Goal: Check status: Check status

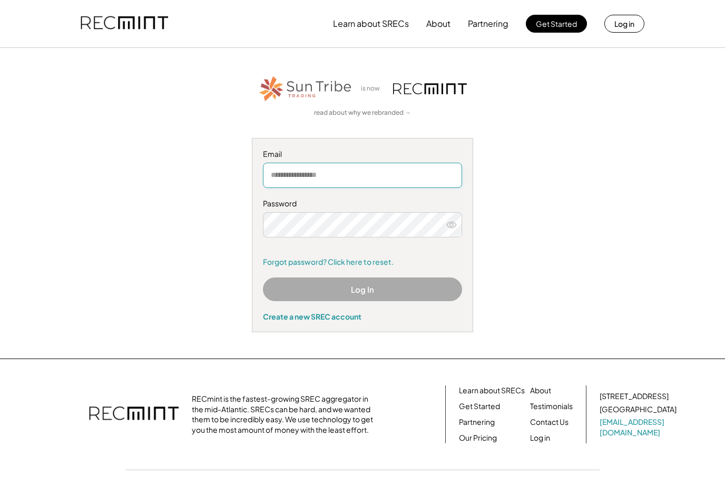
type input "**********"
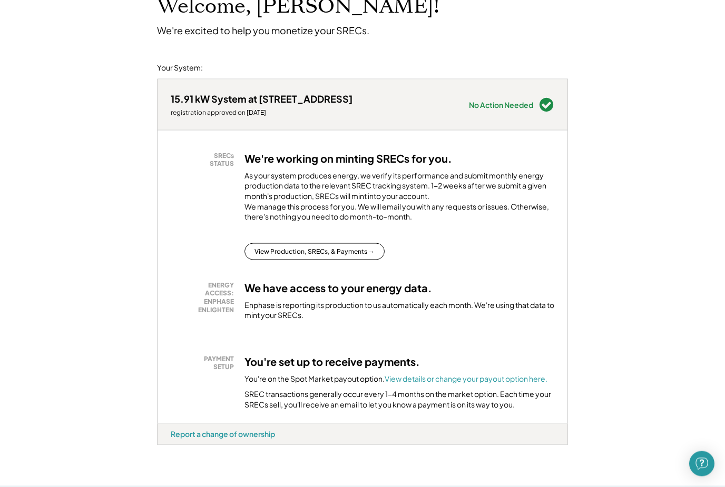
scroll to position [82, 0]
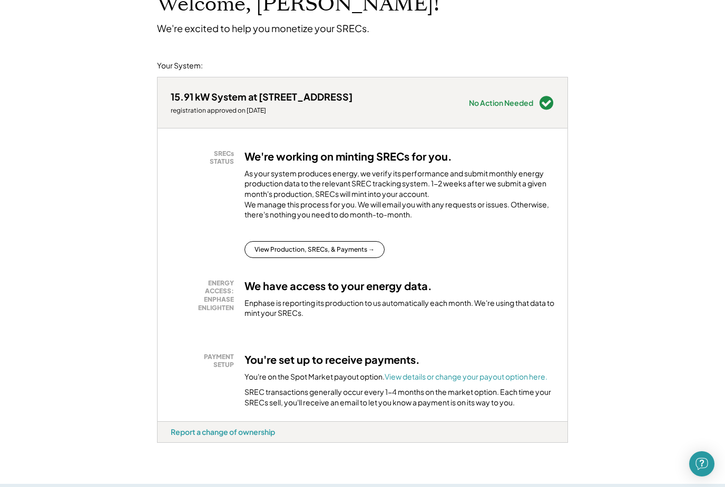
drag, startPoint x: 296, startPoint y: 252, endPoint x: 296, endPoint y: 244, distance: 8.4
click at [296, 252] on button "View Production, SRECs, & Payments →" at bounding box center [314, 249] width 140 height 17
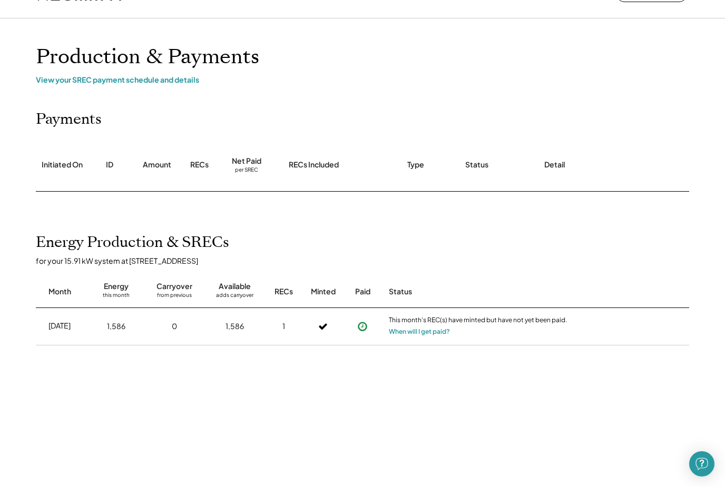
scroll to position [30, 0]
click at [362, 327] on icon at bounding box center [362, 326] width 11 height 11
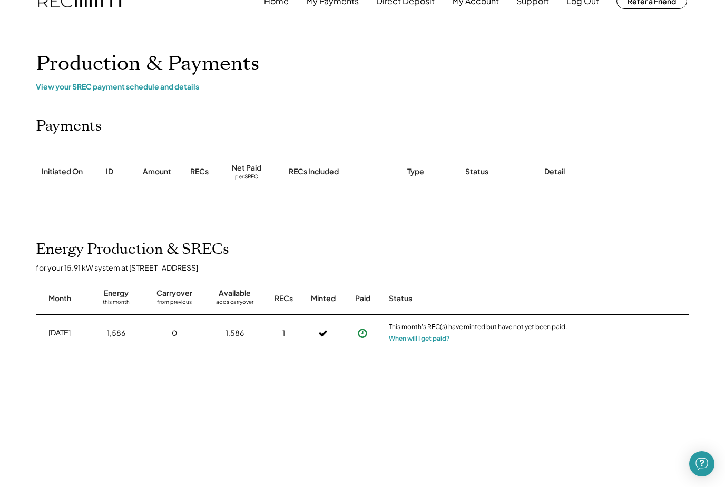
scroll to position [0, 0]
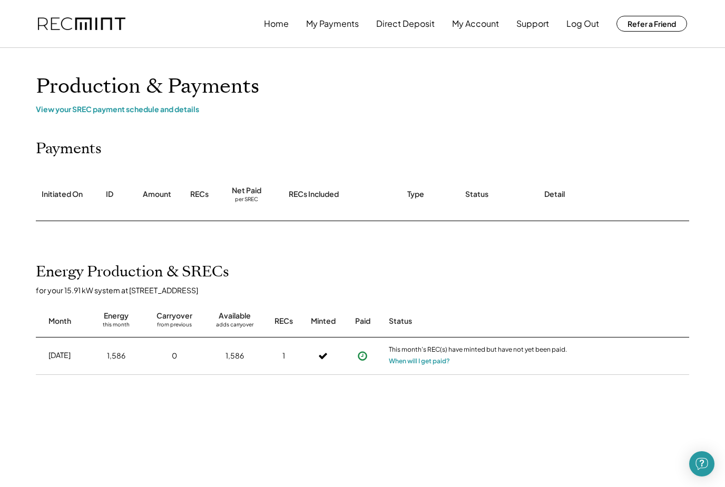
click at [333, 23] on button "My Payments" at bounding box center [332, 23] width 53 height 21
click at [319, 22] on button "My Payments" at bounding box center [332, 23] width 53 height 21
click at [408, 359] on button "When will I get paid?" at bounding box center [419, 361] width 61 height 11
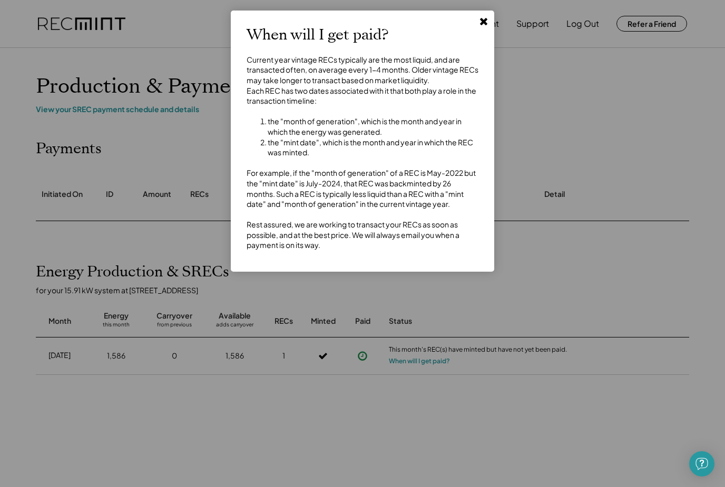
click at [483, 25] on icon at bounding box center [483, 21] width 11 height 11
